Goal: Task Accomplishment & Management: Complete application form

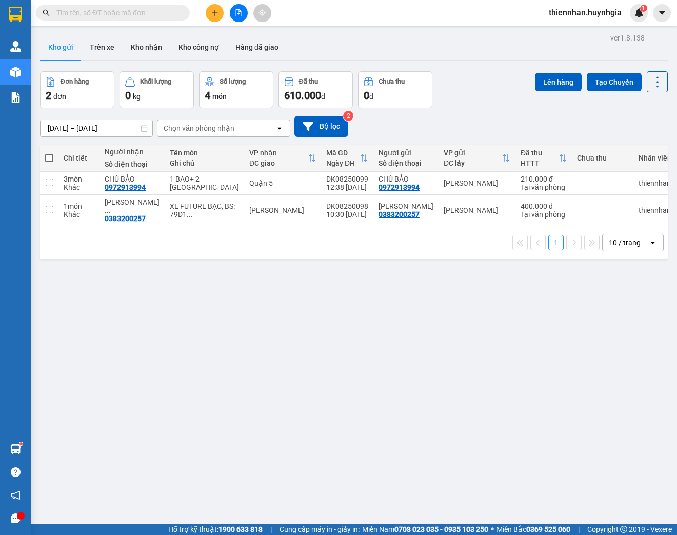
click at [98, 14] on input "text" at bounding box center [116, 12] width 121 height 11
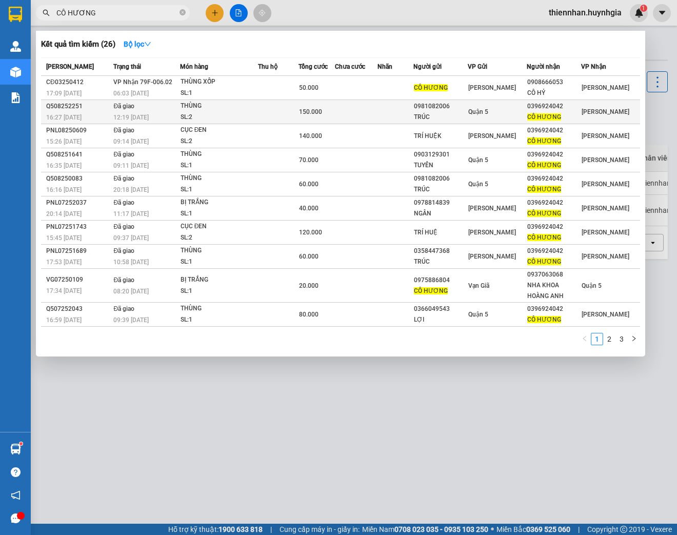
type input "CÔ HƯƠNG"
click at [554, 109] on div "0396924042" at bounding box center [553, 106] width 53 height 11
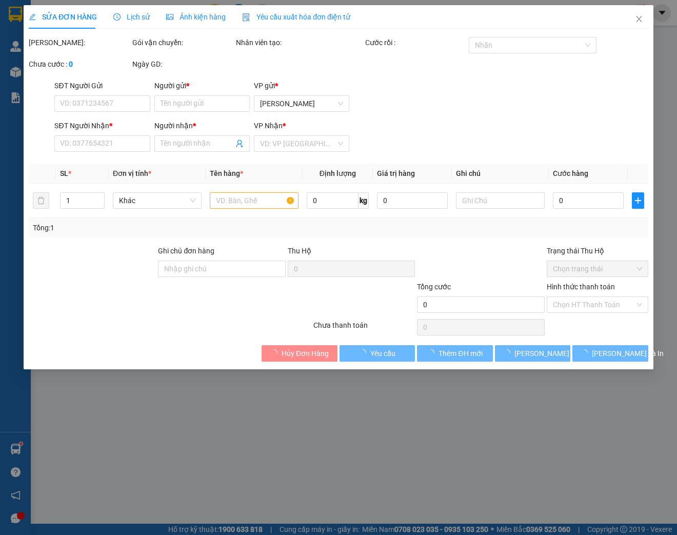
type input "0981082006"
type input "TRÚC"
type input "0396924042"
type input "CÔ HƯƠNG"
type input "150.000"
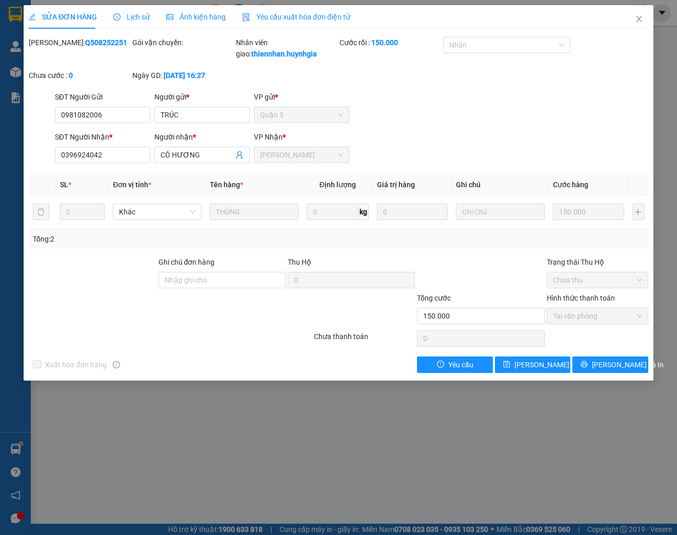
drag, startPoint x: 642, startPoint y: 23, endPoint x: 619, endPoint y: 17, distance: 23.7
click at [641, 23] on icon "close" at bounding box center [639, 19] width 8 height 8
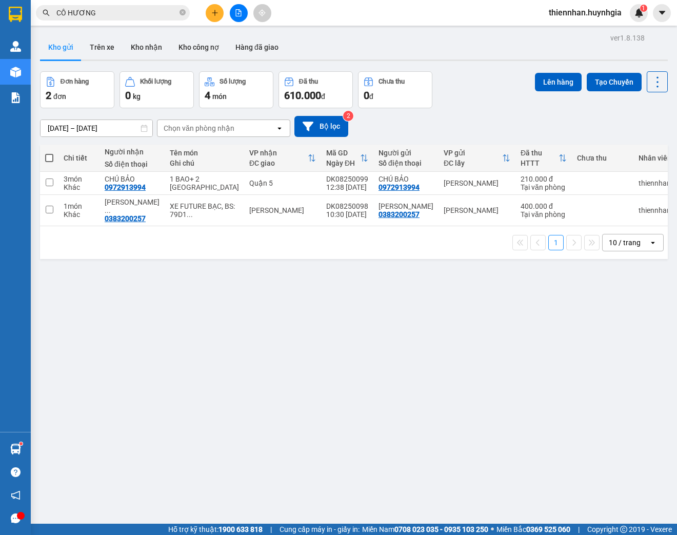
click at [433, 62] on div "Kho gửi Trên xe Kho nhận Kho công nợ Hàng đã giao" at bounding box center [354, 48] width 628 height 27
click at [365, 369] on div "ver 1.8.138 Kho gửi Trên xe Kho nhận Kho công nợ Hàng đã giao Đơn hàng 2 đơn Kh…" at bounding box center [354, 298] width 636 height 535
